Goal: Transaction & Acquisition: Obtain resource

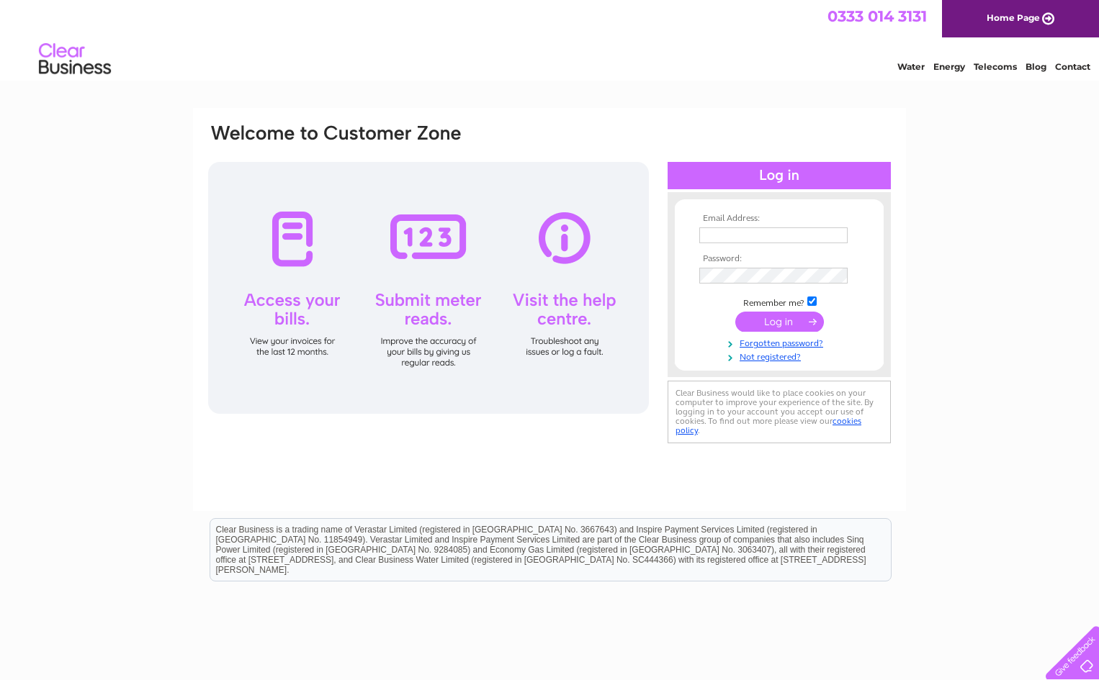
type input "anndavies11@hotmail.com"
click at [782, 317] on input "submit" at bounding box center [779, 322] width 89 height 20
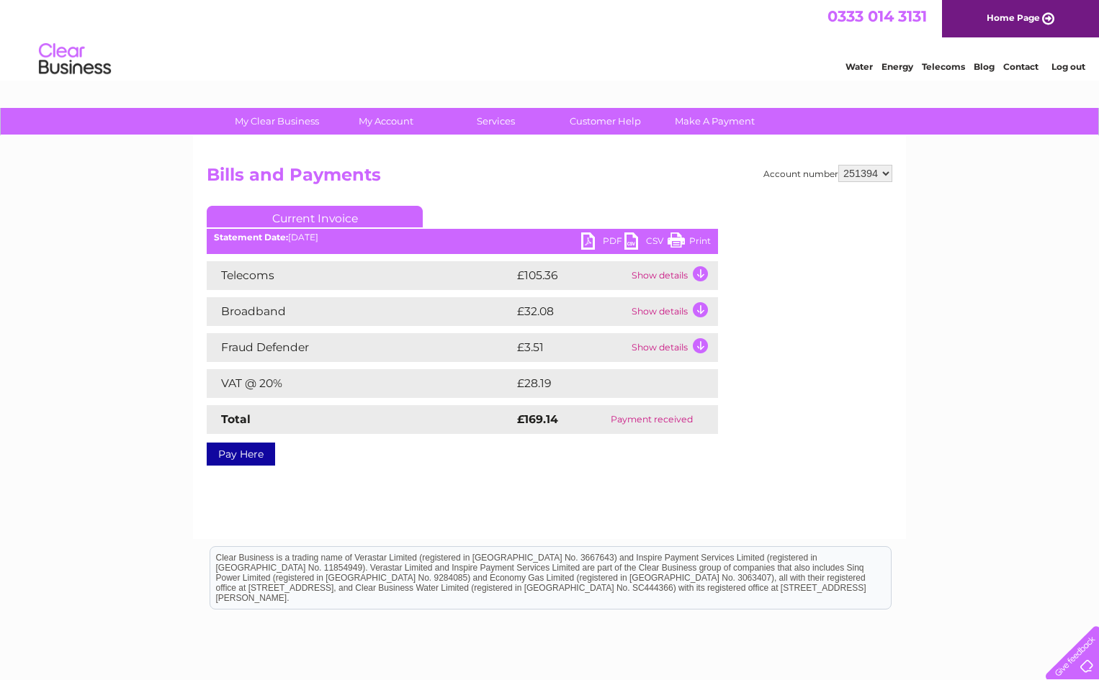
click at [603, 240] on link "PDF" at bounding box center [602, 243] width 43 height 21
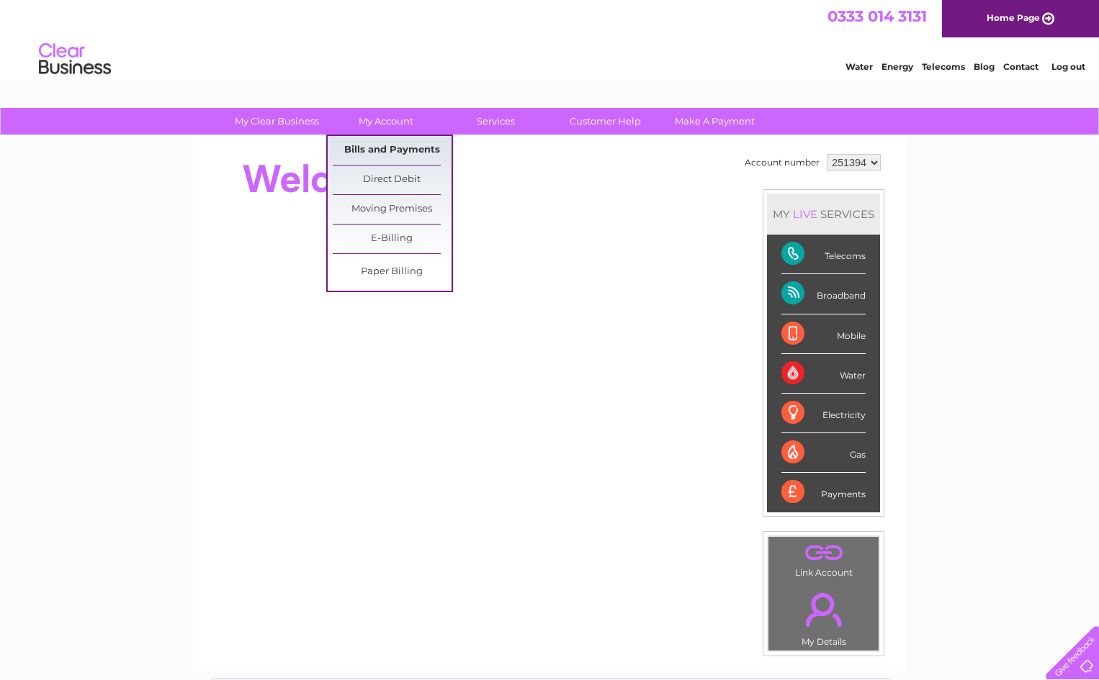
click at [389, 148] on link "Bills and Payments" at bounding box center [392, 150] width 119 height 29
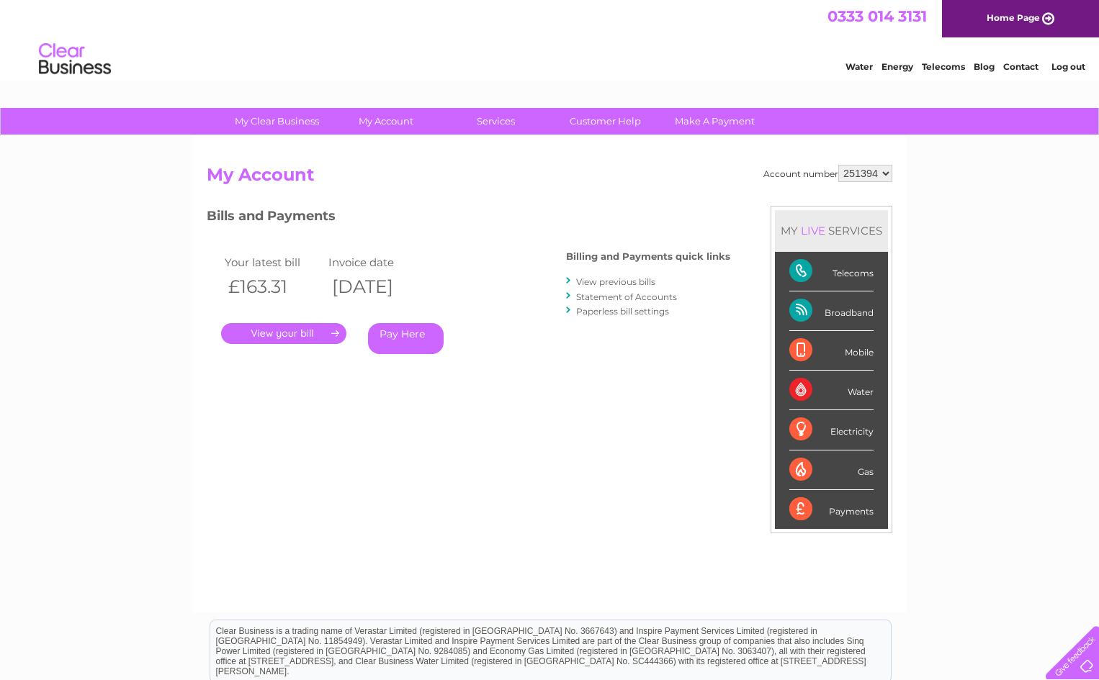
click at [254, 328] on link "." at bounding box center [283, 333] width 125 height 21
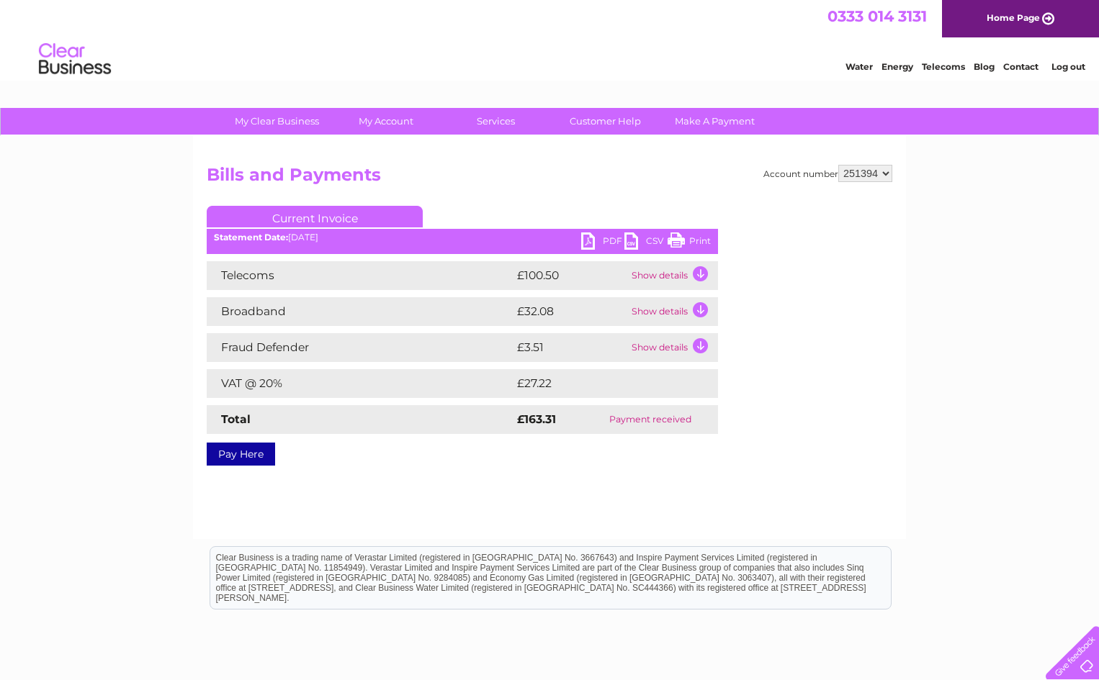
click at [608, 236] on link "PDF" at bounding box center [602, 243] width 43 height 21
